Goal: Task Accomplishment & Management: Manage account settings

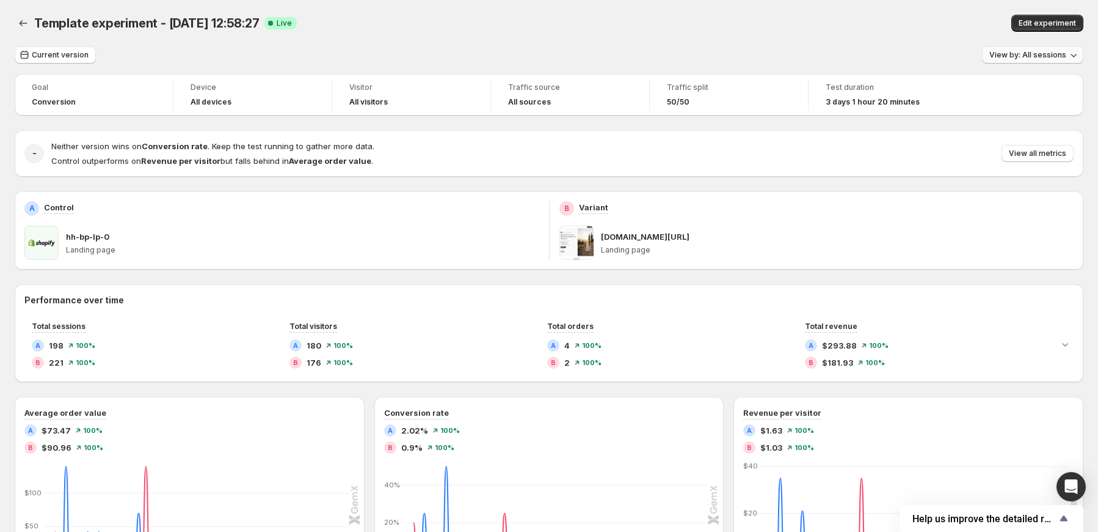
click at [1056, 57] on span "View by: All sessions" at bounding box center [1028, 55] width 77 height 10
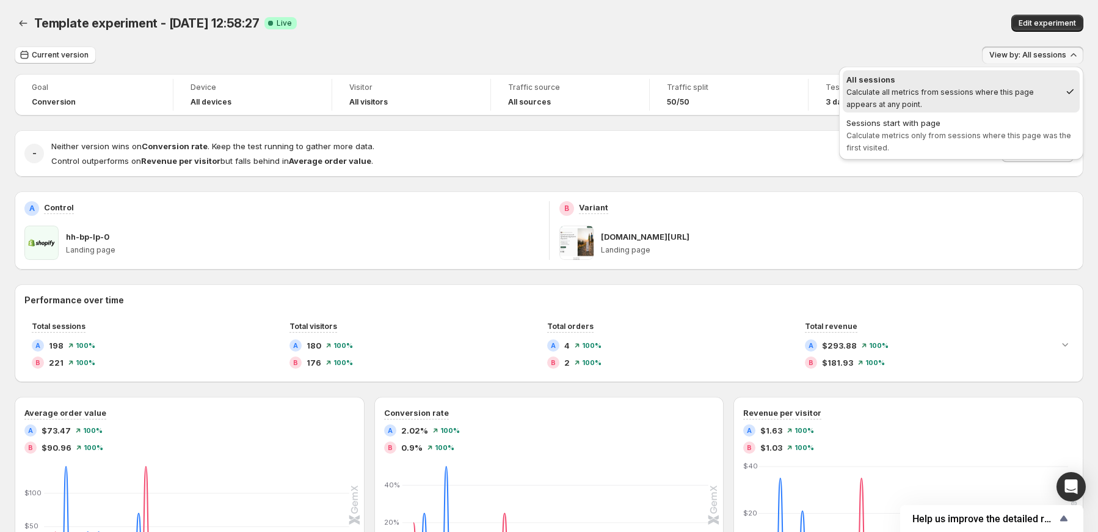
click at [1056, 57] on span "View by: All sessions" at bounding box center [1028, 55] width 77 height 10
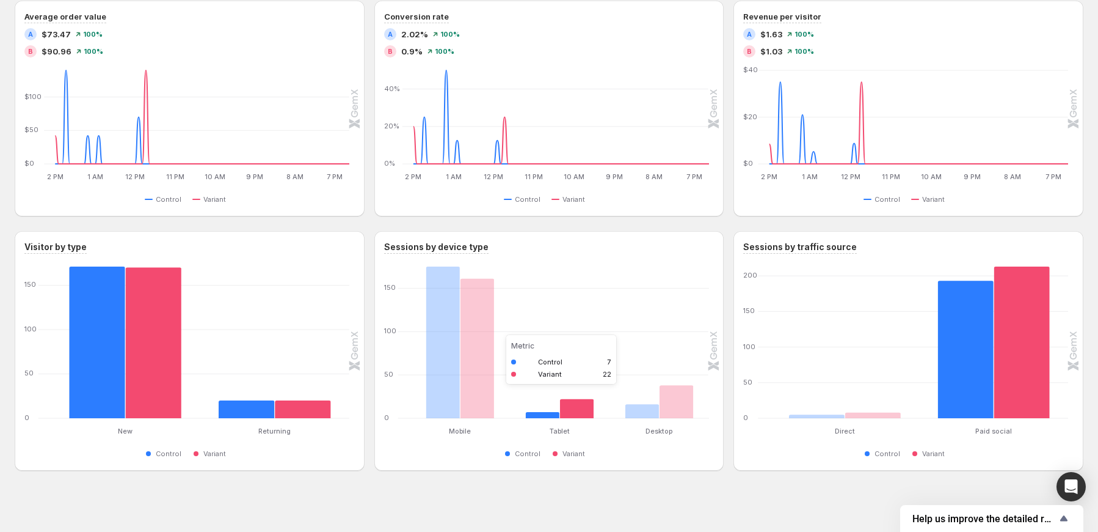
scroll to position [401, 0]
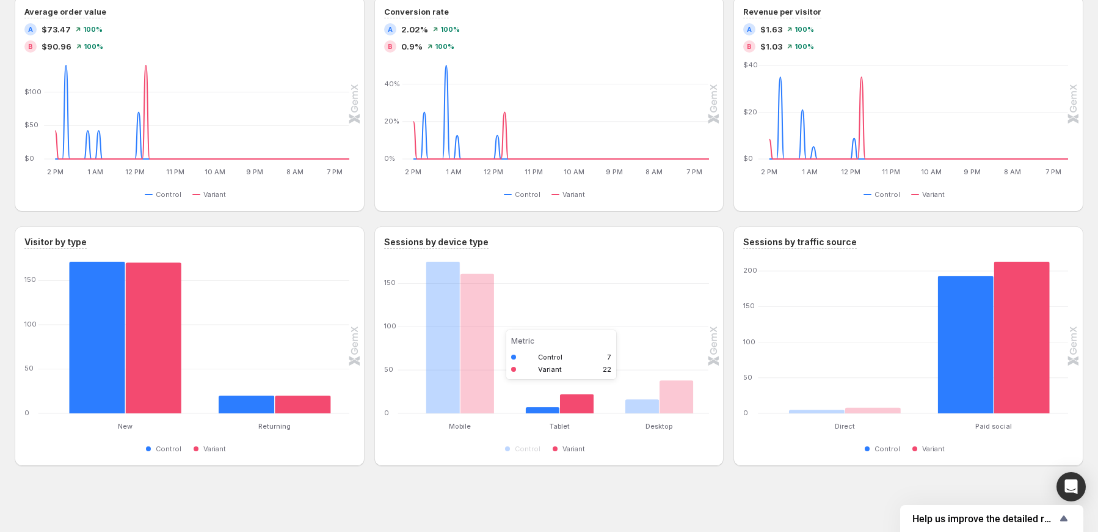
click at [572, 405] on rect "Variant 22" at bounding box center [577, 389] width 34 height 48
click at [1020, 377] on rect "Variant 213" at bounding box center [1022, 337] width 56 height 152
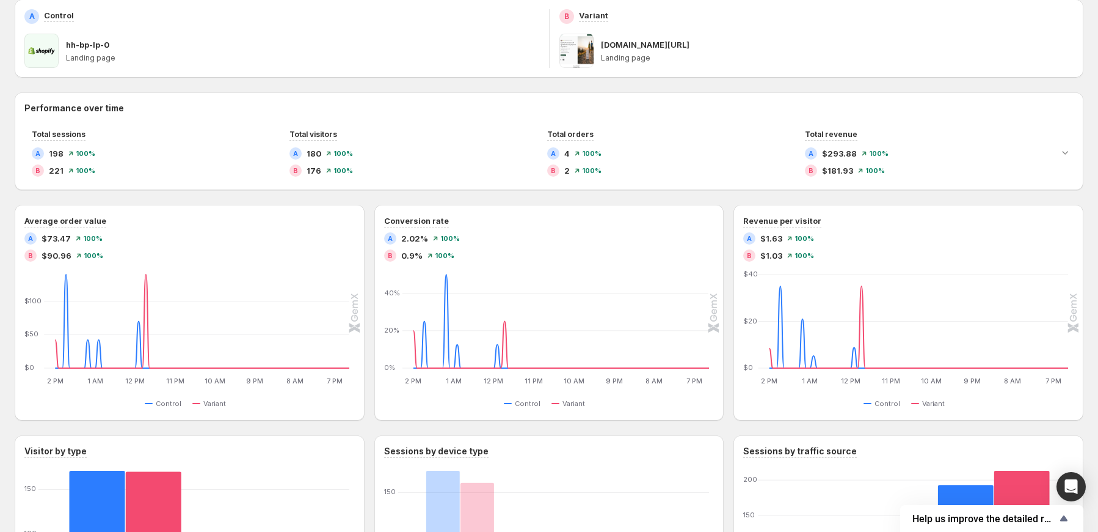
scroll to position [0, 0]
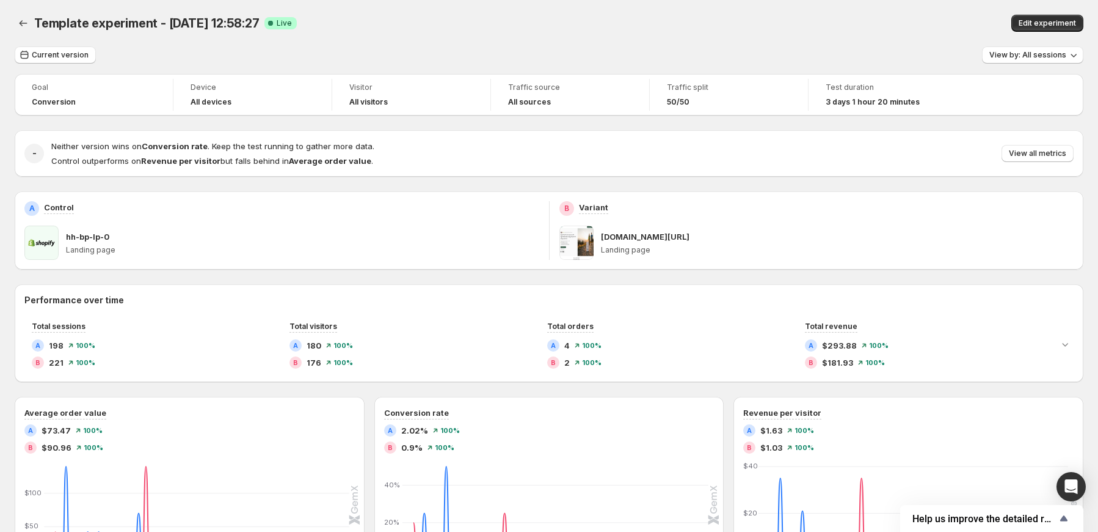
click at [860, 102] on span "3 days 1 hour 20 minutes" at bounding box center [873, 102] width 94 height 10
click at [210, 21] on span "Template experiment - [DATE] 12:58:27" at bounding box center [146, 23] width 225 height 15
click at [50, 56] on span "Current version" at bounding box center [60, 55] width 57 height 10
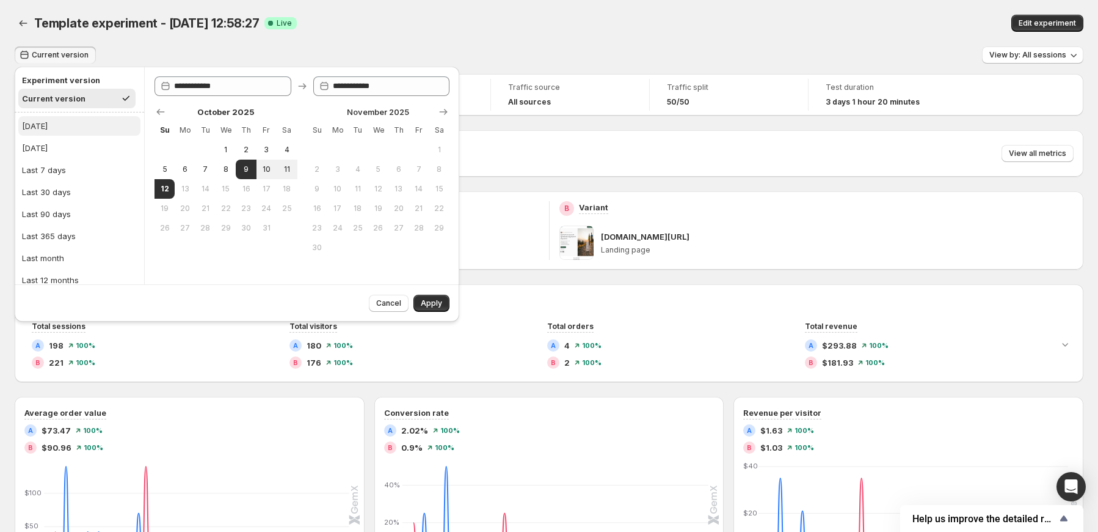
click at [42, 120] on div "[DATE]" at bounding box center [35, 126] width 26 height 12
type input "**********"
click at [432, 305] on span "Apply" at bounding box center [431, 303] width 21 height 10
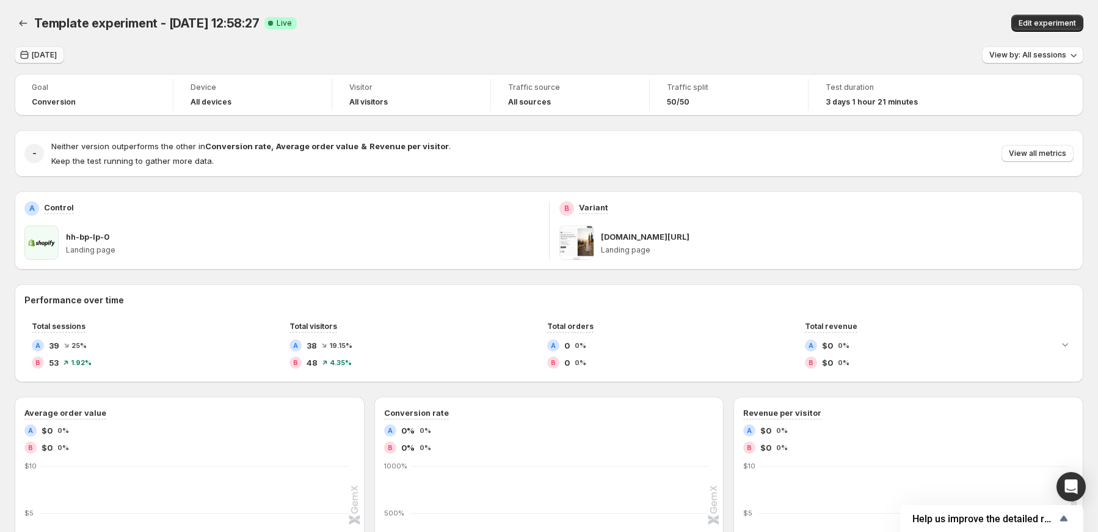
click at [47, 58] on span "[DATE]" at bounding box center [44, 55] width 25 height 10
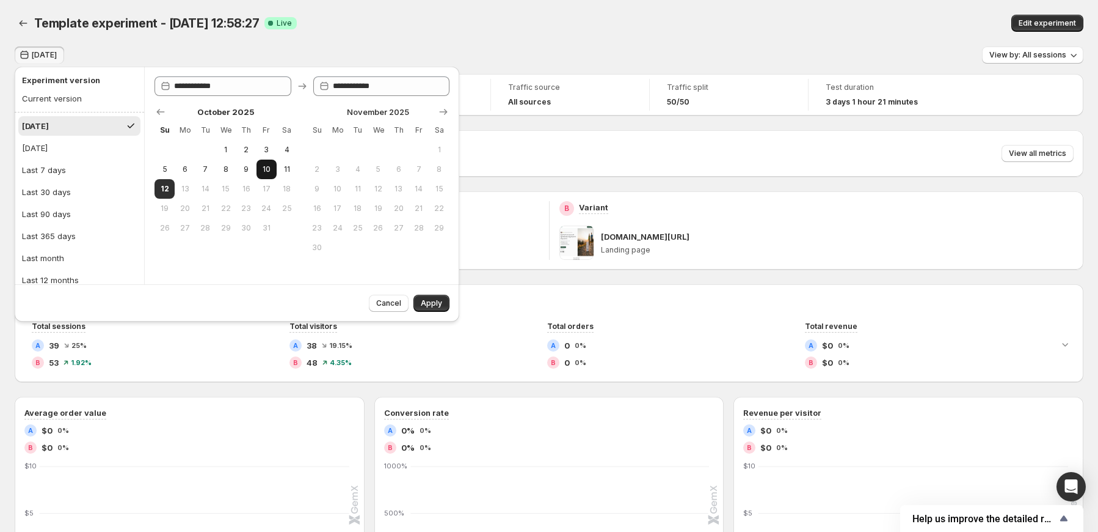
click at [270, 171] on span "10" at bounding box center [266, 169] width 10 height 10
type input "**********"
click at [172, 189] on button "12" at bounding box center [165, 189] width 20 height 20
type input "**********"
click at [425, 309] on button "Apply" at bounding box center [432, 302] width 36 height 17
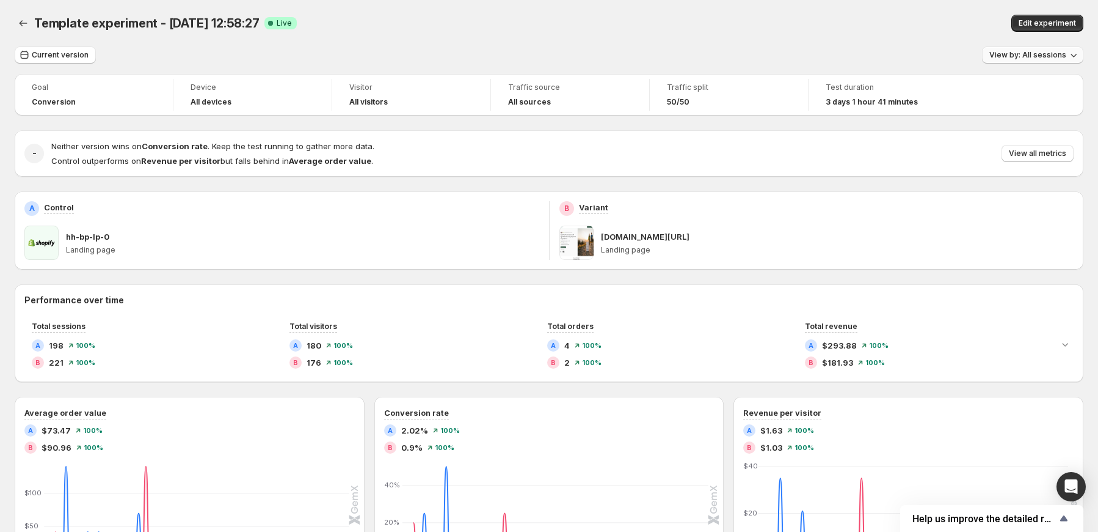
click at [1046, 53] on span "View by: All sessions" at bounding box center [1028, 55] width 77 height 10
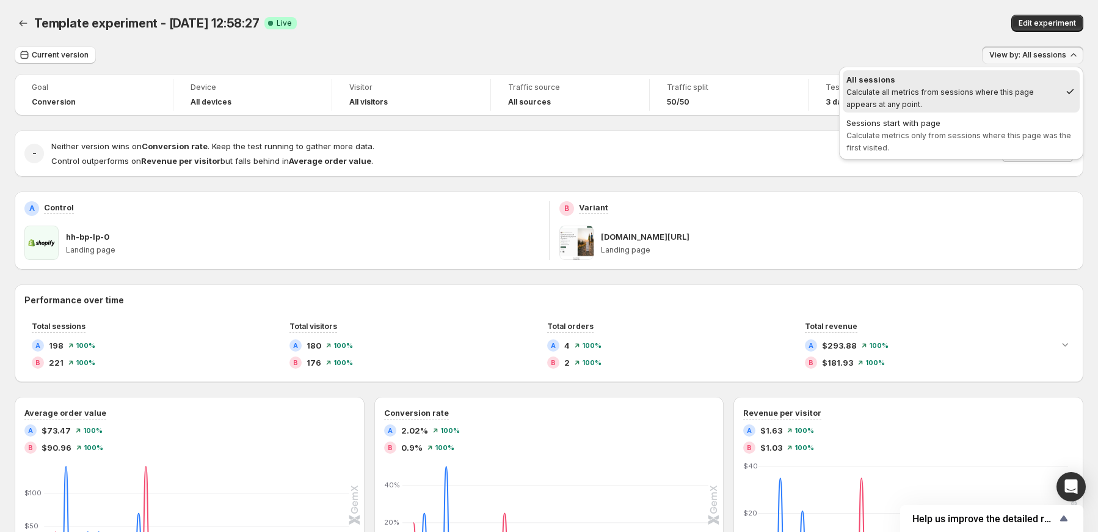
click at [1046, 53] on span "View by: All sessions" at bounding box center [1028, 55] width 77 height 10
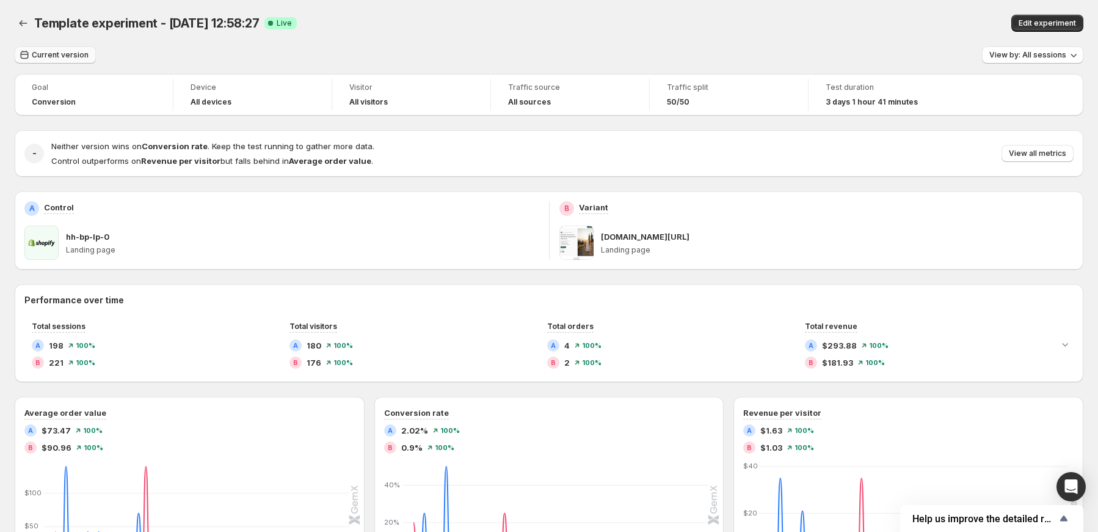
click at [51, 51] on span "Current version" at bounding box center [60, 55] width 57 height 10
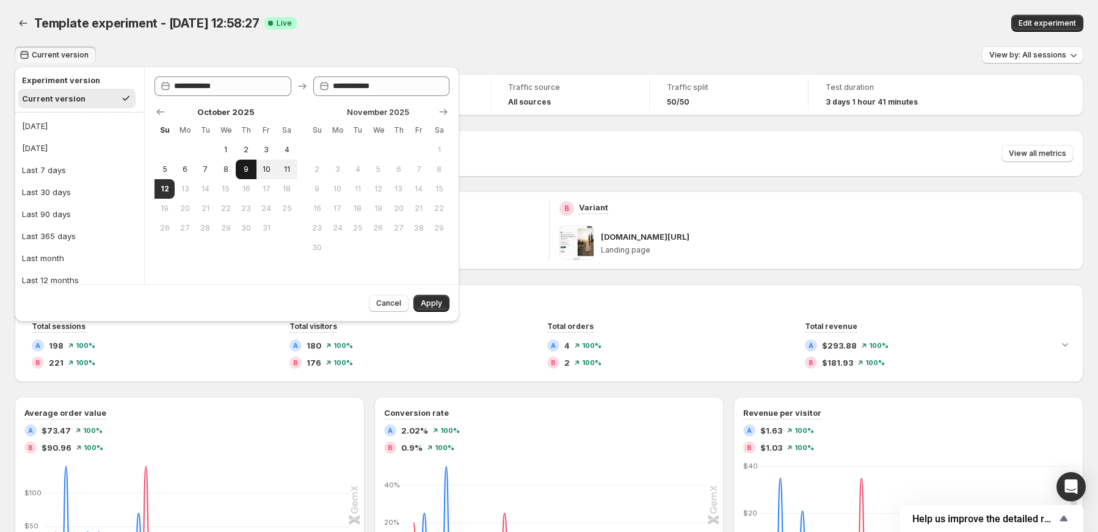
click at [243, 164] on span "9" at bounding box center [246, 169] width 10 height 10
drag, startPoint x: 258, startPoint y: 166, endPoint x: 293, endPoint y: 196, distance: 46.8
click at [259, 166] on button "10" at bounding box center [267, 169] width 20 height 20
type input "**********"
click at [442, 306] on span "Apply" at bounding box center [431, 303] width 21 height 10
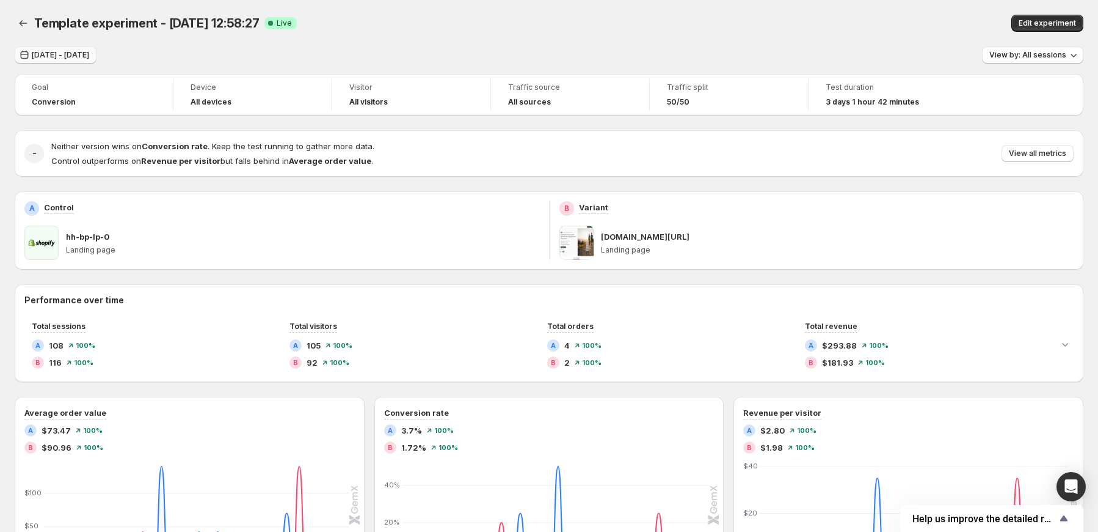
click at [81, 54] on span "[DATE] - [DATE]" at bounding box center [60, 55] width 57 height 10
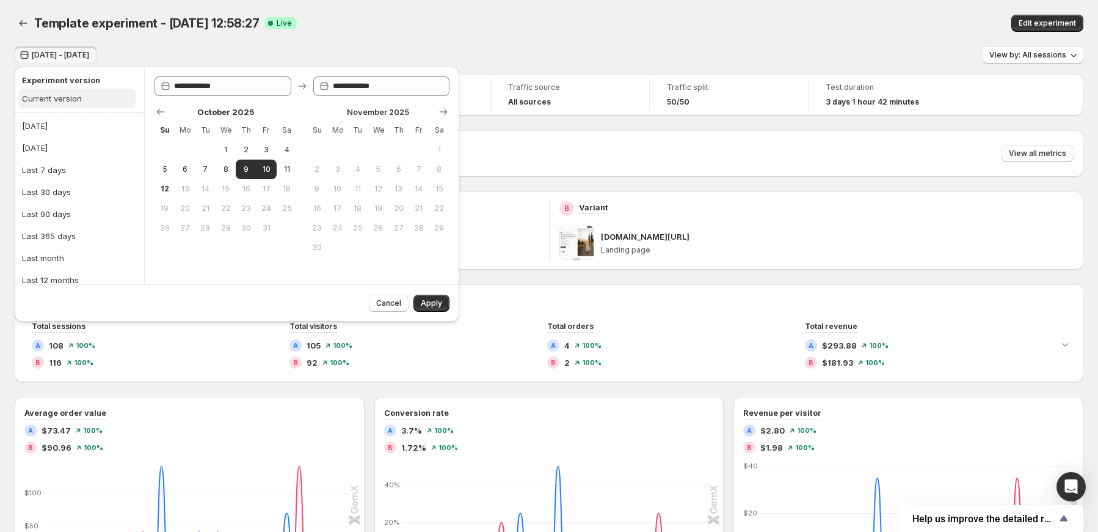
click at [66, 96] on div "Current version" at bounding box center [52, 98] width 60 height 12
type input "**********"
click at [440, 304] on span "Apply" at bounding box center [431, 303] width 21 height 10
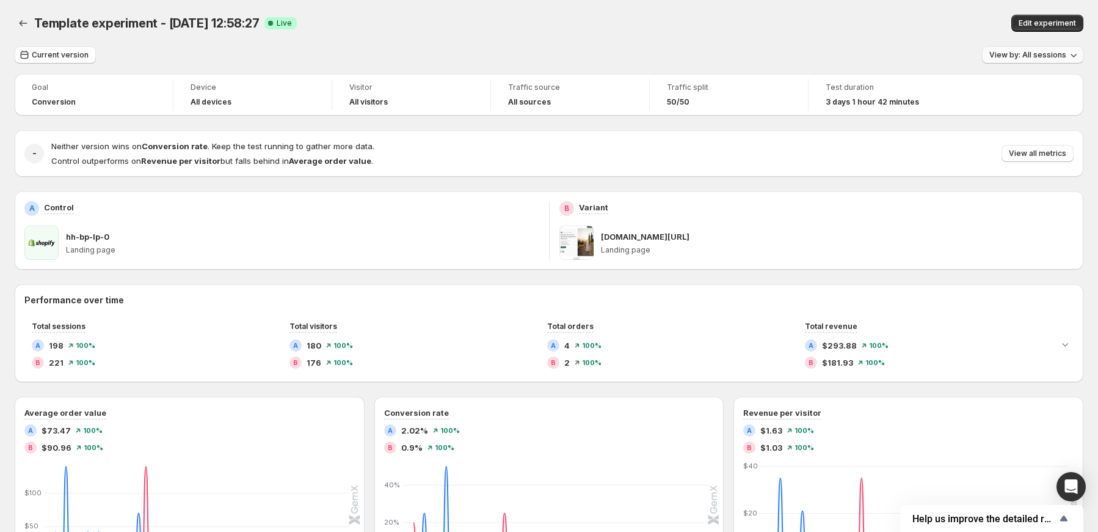
click at [1047, 58] on span "View by: All sessions" at bounding box center [1028, 55] width 77 height 10
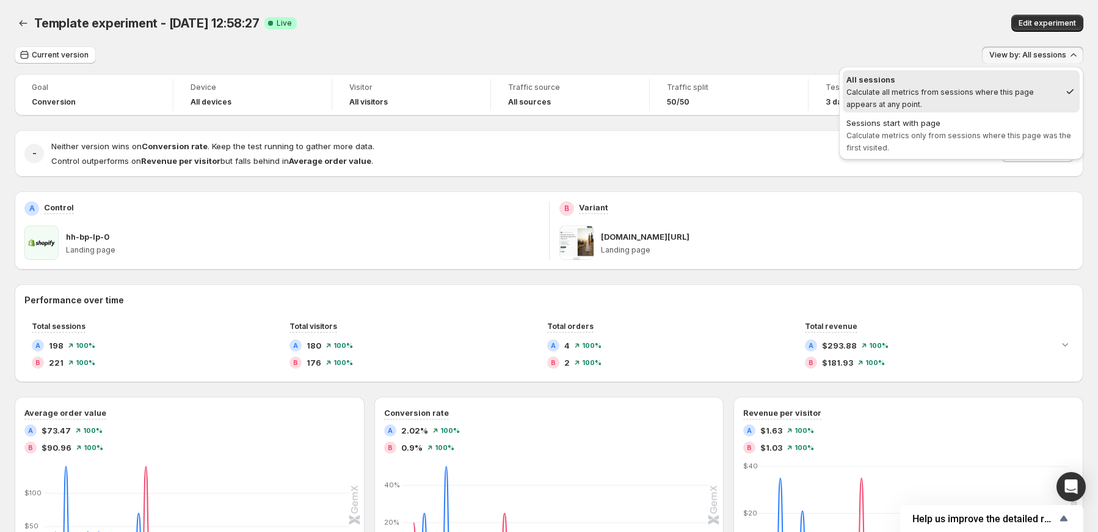
click at [923, 46] on div "Template experiment - [DATE] 12:58:27. This page is ready Template experiment -…" at bounding box center [549, 23] width 1069 height 46
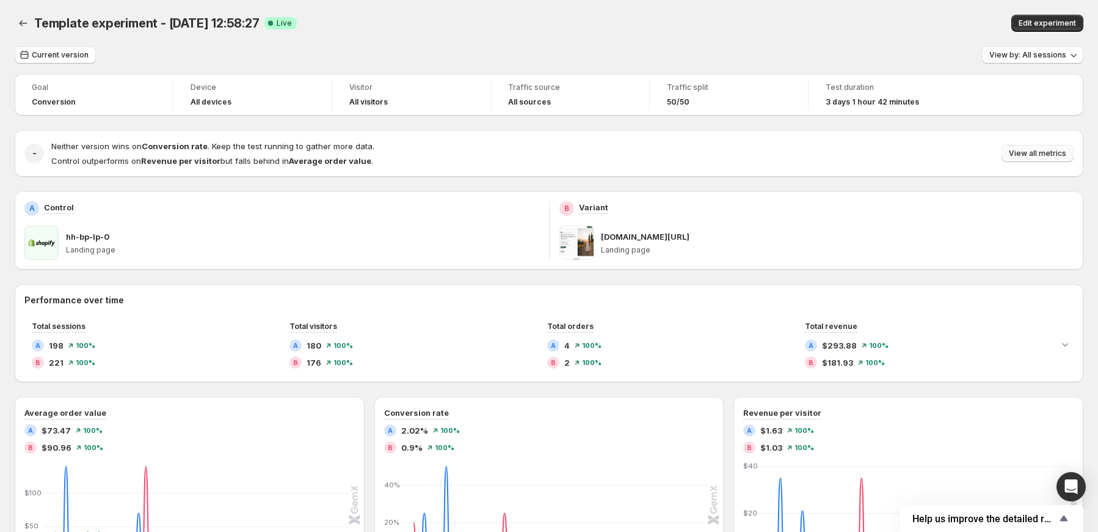
click at [1056, 162] on button "View all metrics" at bounding box center [1038, 153] width 72 height 17
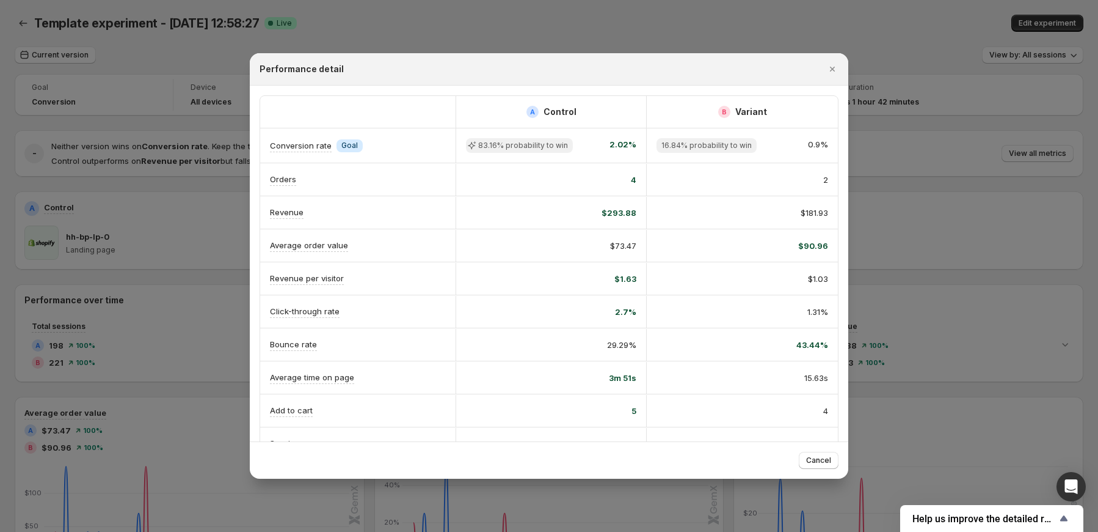
click at [981, 170] on div at bounding box center [549, 266] width 1098 height 532
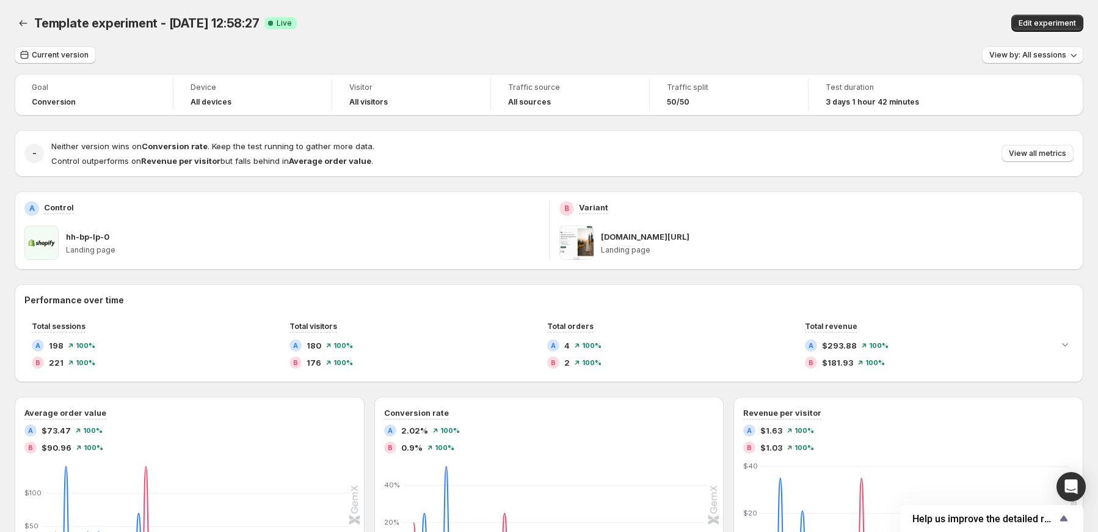
click at [1030, 163] on div "Neither version wins on Conversion rate . Keep the test running to gather more …" at bounding box center [562, 153] width 1023 height 27
click at [1037, 156] on span "View all metrics" at bounding box center [1037, 153] width 57 height 10
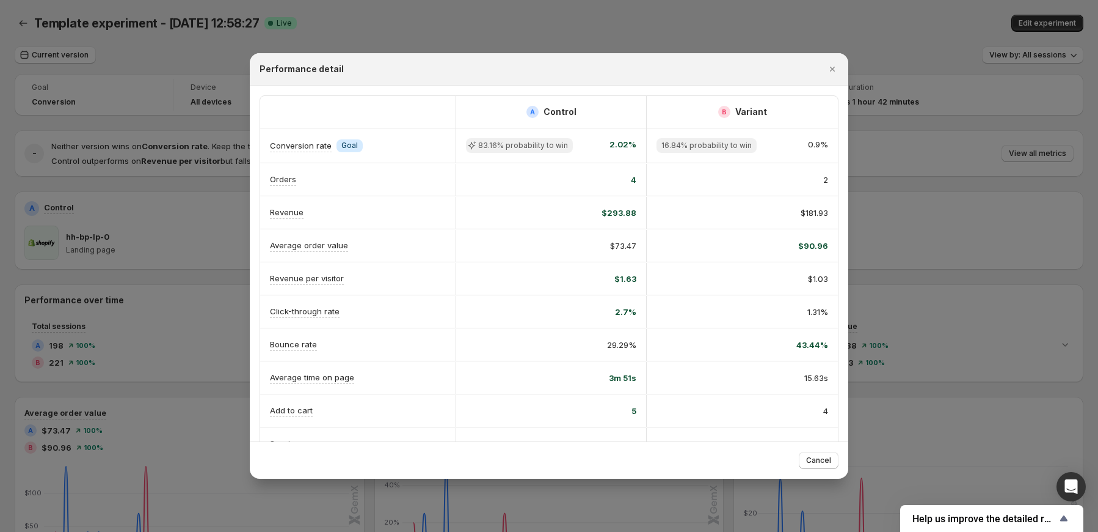
click at [850, 183] on div at bounding box center [549, 266] width 1098 height 532
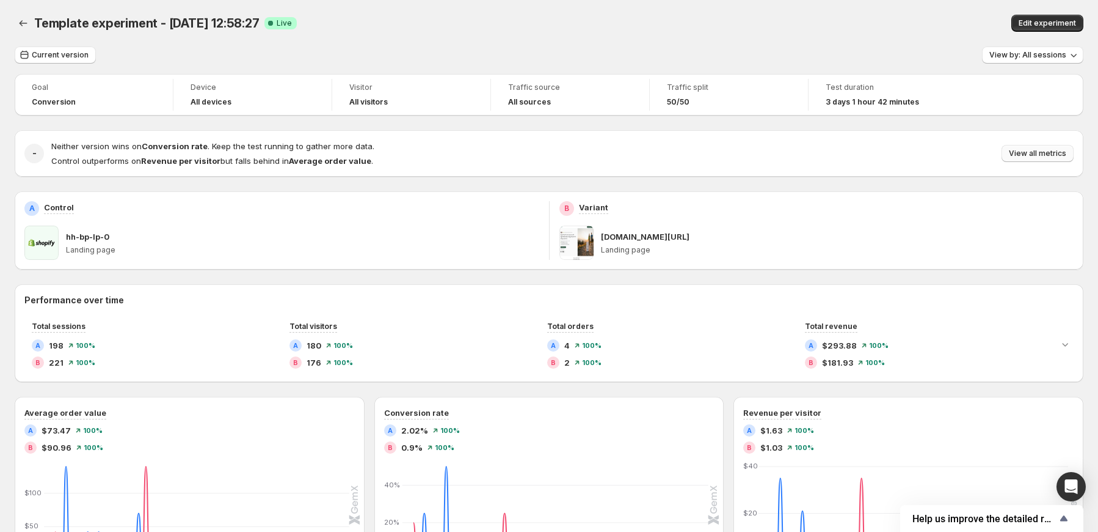
click at [1046, 152] on span "View all metrics" at bounding box center [1037, 153] width 57 height 10
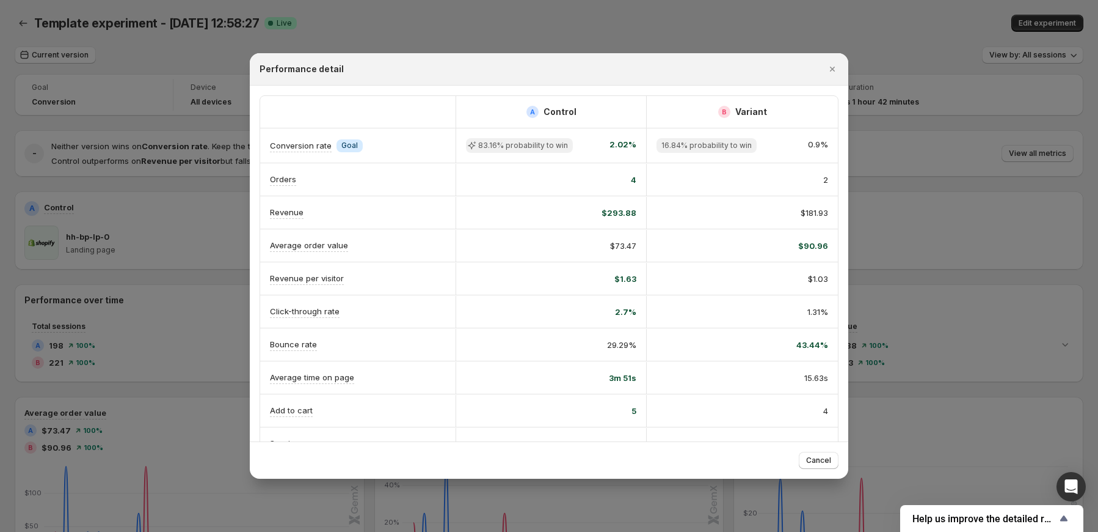
click at [956, 198] on div at bounding box center [549, 266] width 1098 height 532
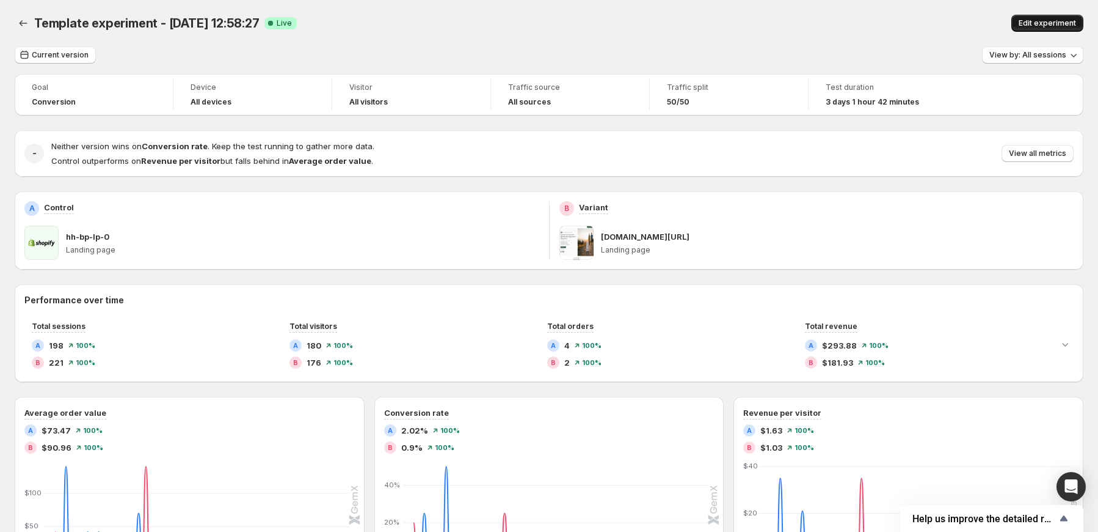
click at [1053, 26] on span "Edit experiment" at bounding box center [1047, 23] width 57 height 10
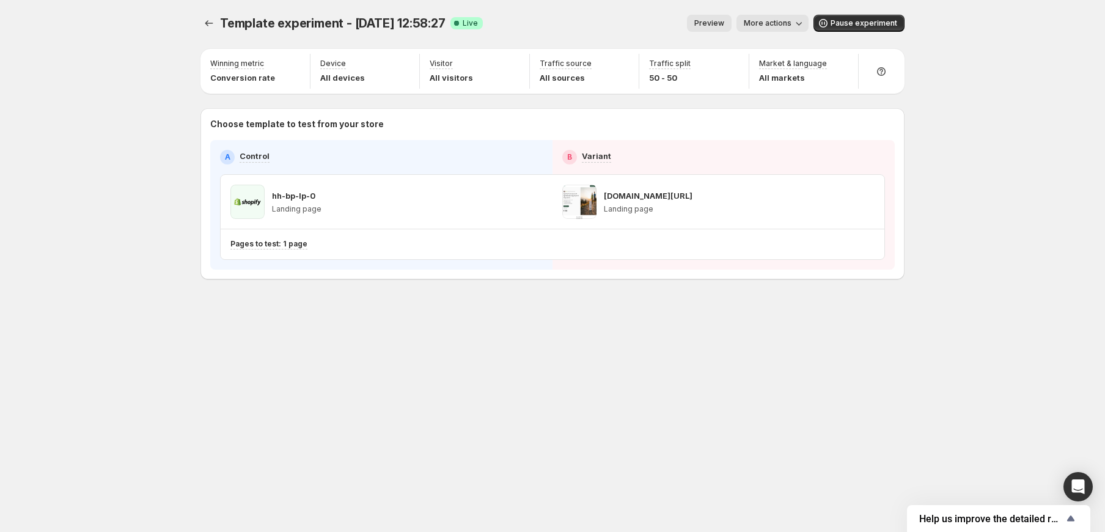
click at [791, 24] on span "More actions" at bounding box center [768, 23] width 48 height 10
click at [783, 114] on span "End experiment" at bounding box center [793, 111] width 59 height 10
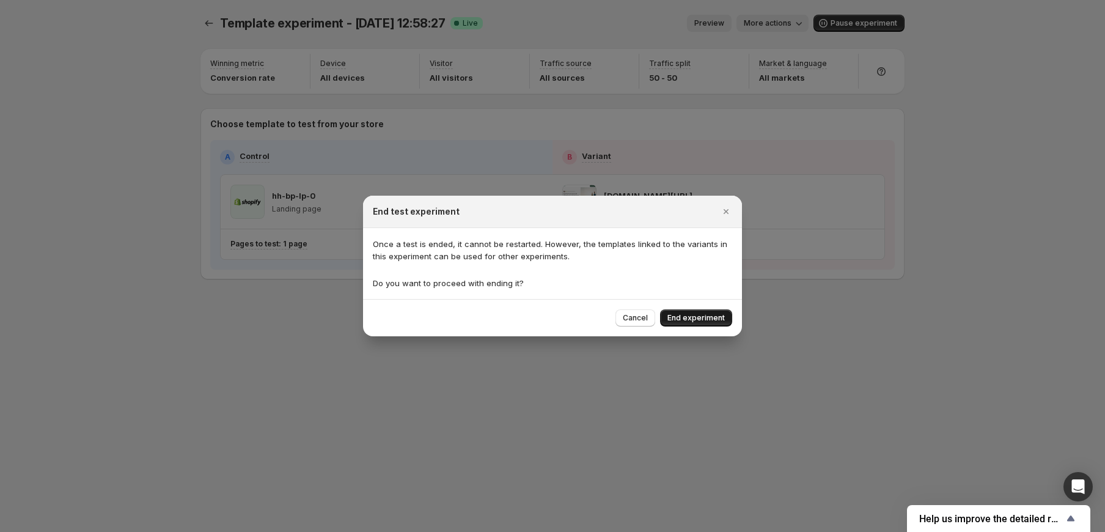
click at [701, 320] on span "End experiment" at bounding box center [695, 318] width 57 height 10
